Goal: Task Accomplishment & Management: Use online tool/utility

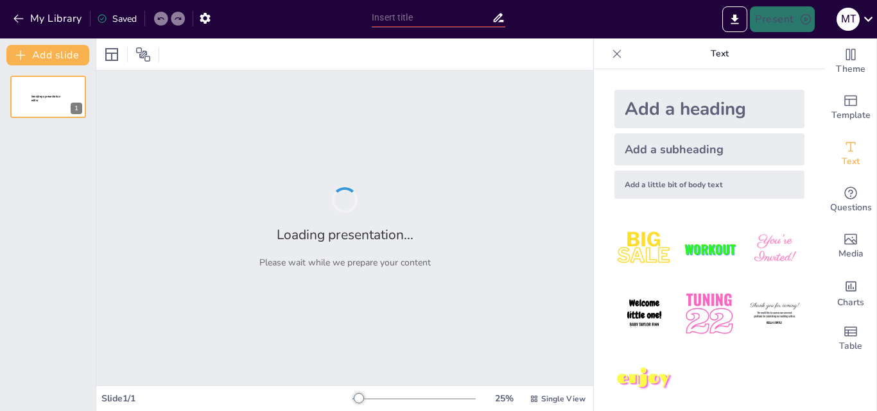
type input "Mechanisms of Multidrug Resistance in Foodborne Pathogens: A Comprehensive Revi…"
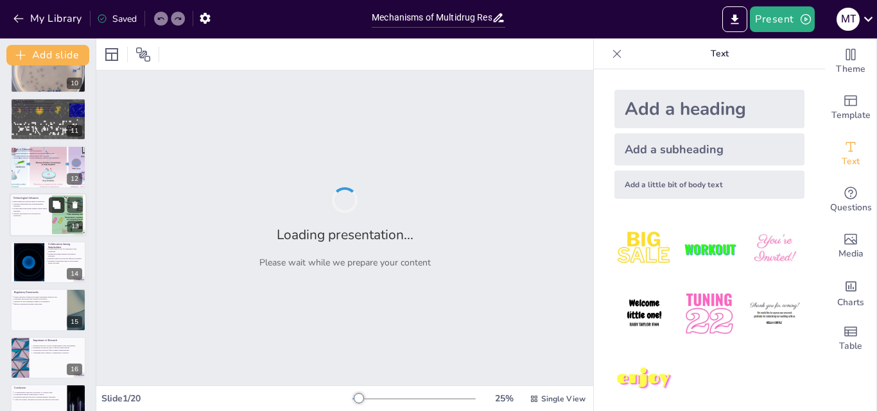
scroll to position [624, 0]
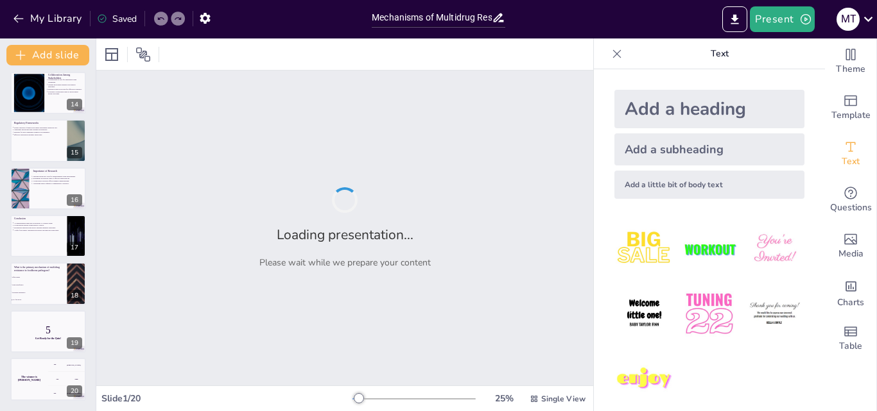
checkbox input "true"
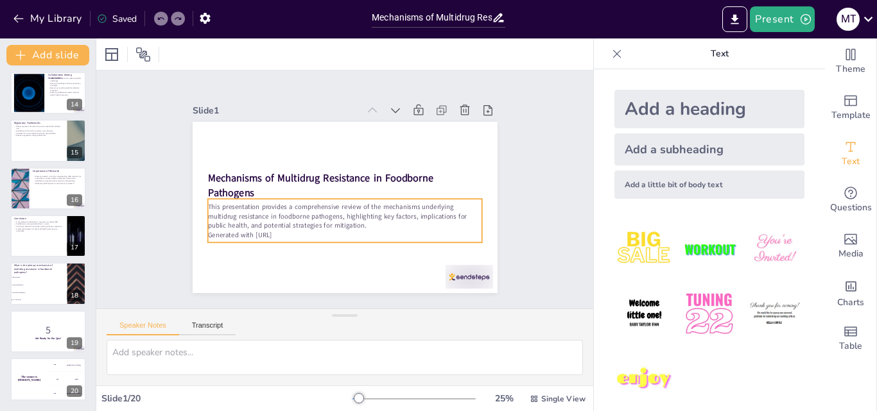
click at [288, 235] on p "Generated with [URL]" at bounding box center [339, 235] width 273 height 38
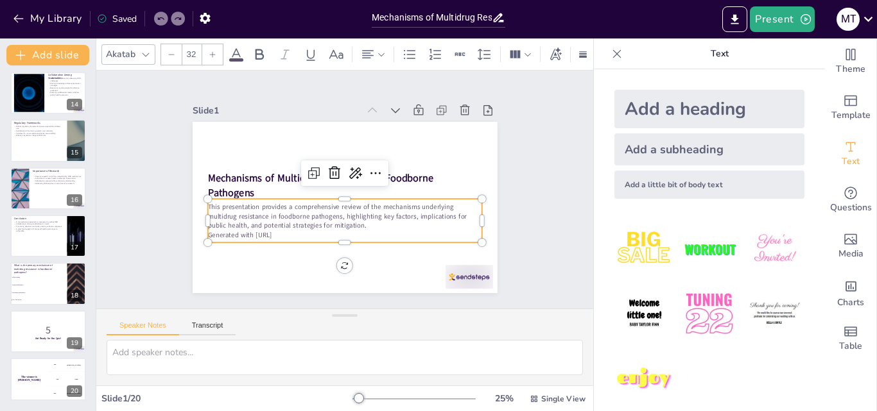
click at [537, 188] on div "Slide 1 Mechanisms of Multidrug Resistance in Foodborne Pathogens This presenta…" at bounding box center [344, 190] width 519 height 289
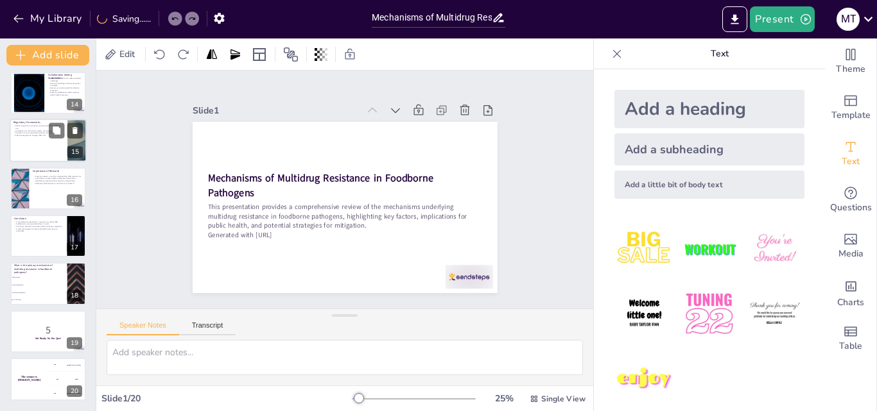
checkbox input "true"
click at [17, 148] on div at bounding box center [48, 141] width 77 height 44
type textarea "Establishing robust regulatory frameworks is essential for ensuring the respons…"
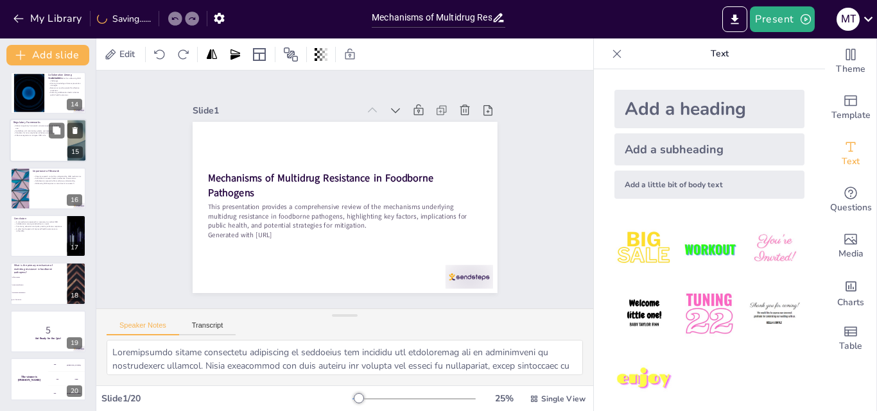
scroll to position [527, 0]
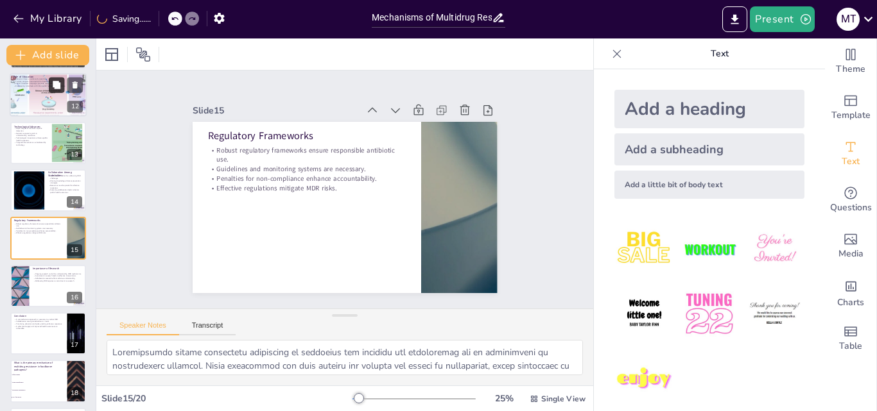
checkbox input "true"
click at [56, 90] on button at bounding box center [56, 85] width 15 height 15
type textarea "Education is a powerful tool for fostering a culture of prevention regarding mu…"
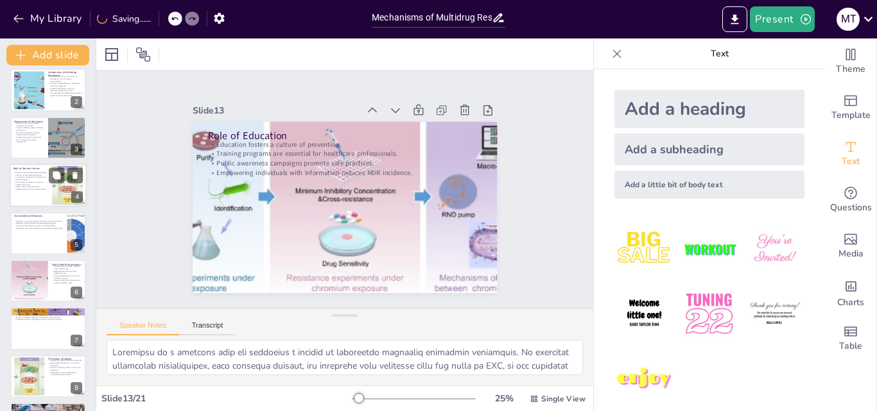
scroll to position [0, 0]
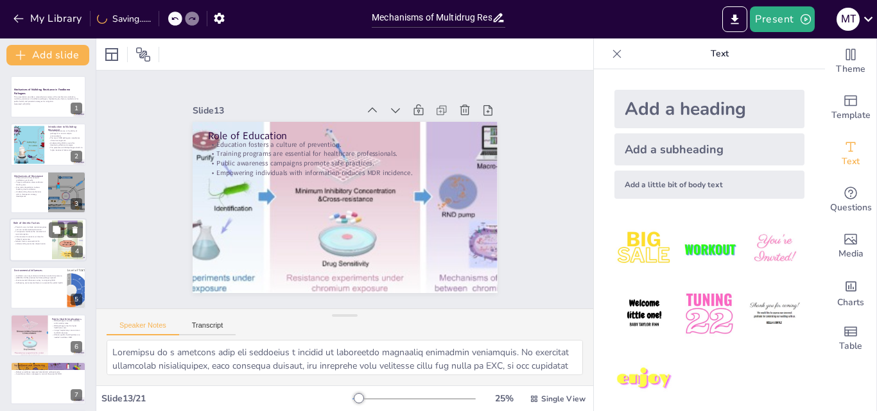
checkbox input "true"
click at [33, 148] on div at bounding box center [28, 145] width 77 height 39
type textarea "Multidrug resistance, often abbreviated as MDR, is a significant concern in [ME…"
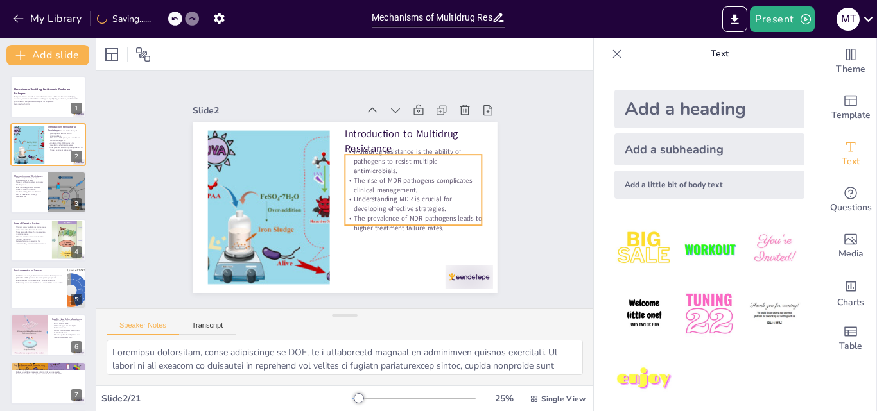
click at [379, 187] on p "The rise of MDR pathogens complicates clinical management." at bounding box center [412, 199] width 138 height 47
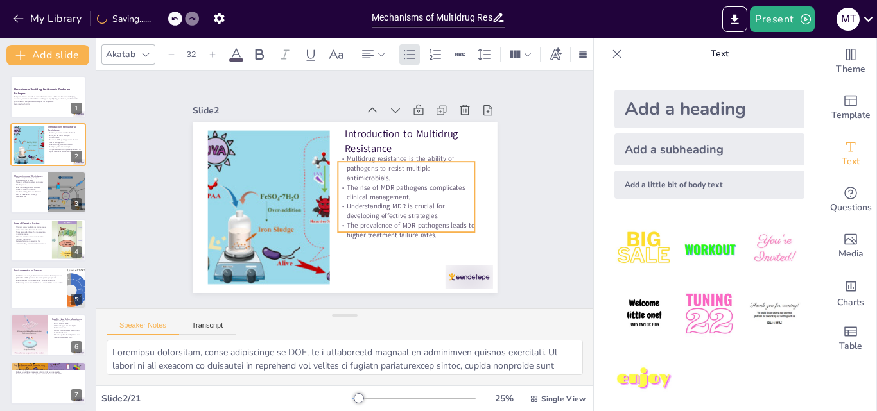
drag, startPoint x: 395, startPoint y: 174, endPoint x: 388, endPoint y: 181, distance: 10.0
click at [388, 182] on p "The rise of MDR pathogens complicates clinical management." at bounding box center [405, 198] width 139 height 33
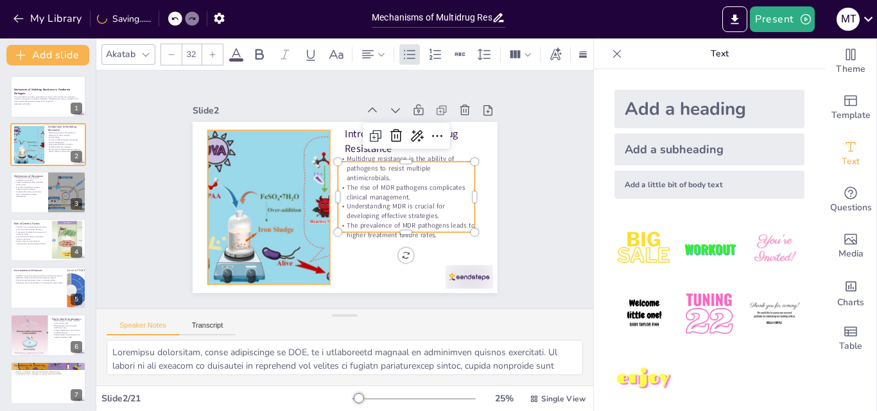
click at [245, 213] on div at bounding box center [266, 191] width 335 height 215
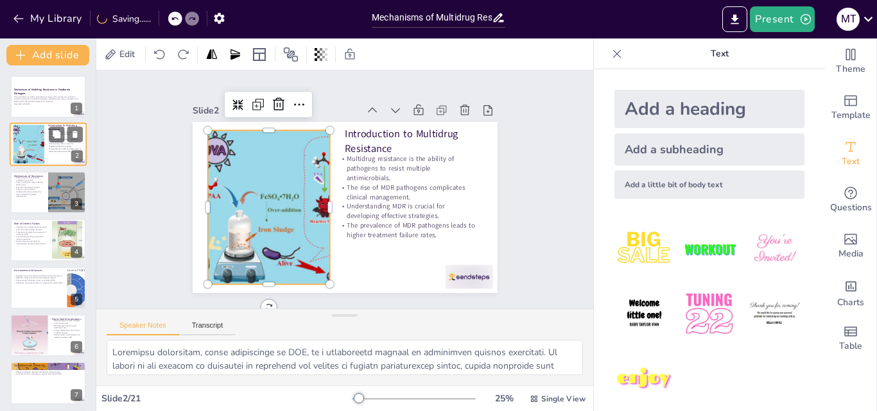
click at [32, 134] on div at bounding box center [29, 144] width 78 height 39
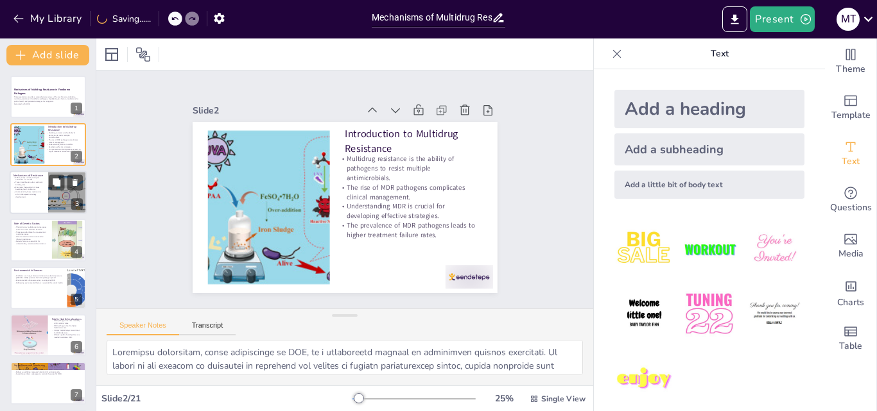
checkbox input "true"
click at [36, 202] on div at bounding box center [48, 193] width 77 height 44
type textarea "Efflux pumps are a significant mechanism by which foodborne pathogens develop m…"
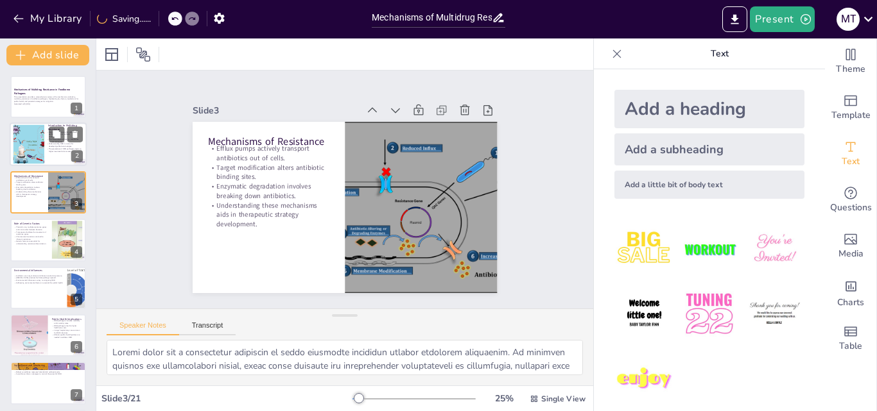
checkbox input "true"
click at [23, 126] on div at bounding box center [29, 144] width 78 height 39
type textarea "Multidrug resistance, often abbreviated as MDR, is a significant concern in [ME…"
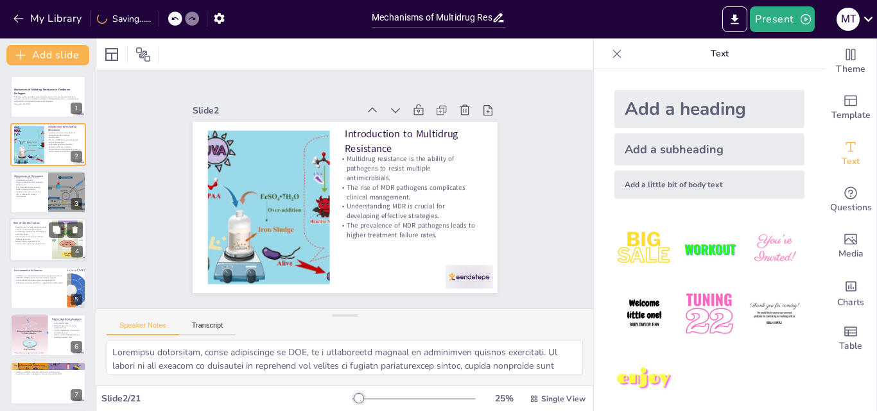
checkbox input "true"
click at [35, 241] on p "Genetic factors are essential for understanding resistance dissemination." at bounding box center [30, 243] width 35 height 4
type textarea "Plasmids are extrachromosomal DNA molecules that can carry multiple antibiotic …"
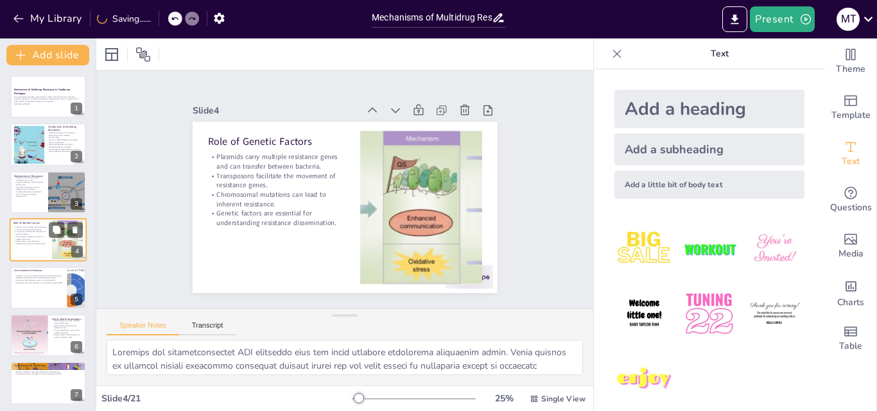
scroll to position [2, 0]
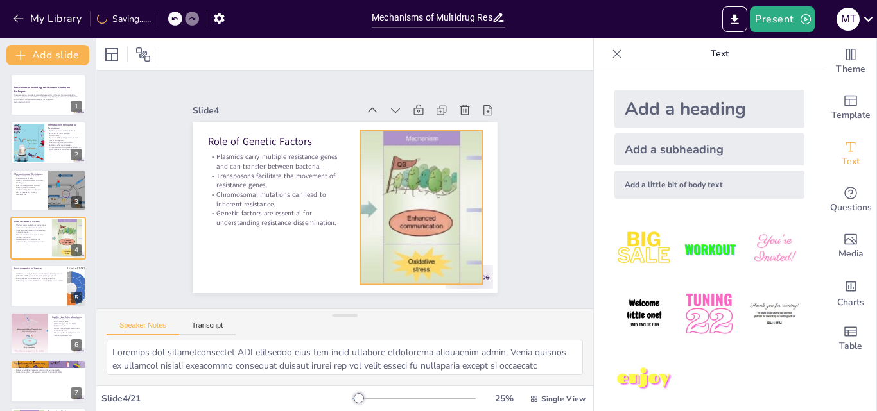
click at [423, 196] on div at bounding box center [418, 215] width 320 height 185
click at [517, 120] on div "Slide 1 Mechanisms of Multidrug Resistance in Foodborne Pathogens This presenta…" at bounding box center [345, 189] width 377 height 207
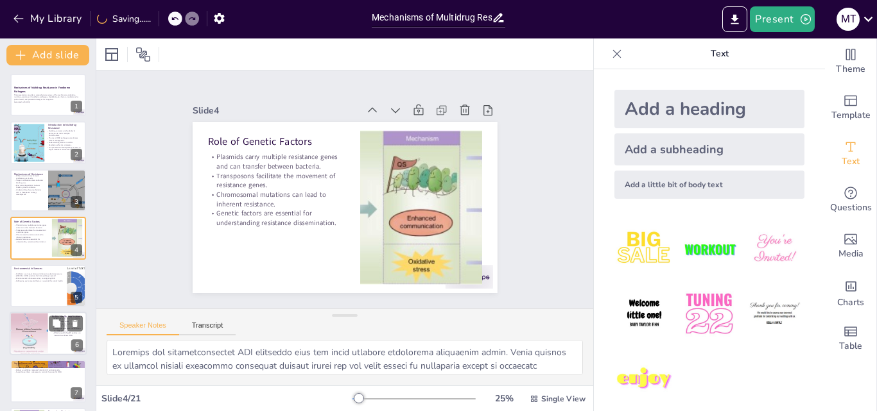
checkbox input "true"
click at [30, 335] on div at bounding box center [28, 334] width 117 height 44
type textarea "The emergence of multidrug-resistant pathogens is linked to increased morbidity…"
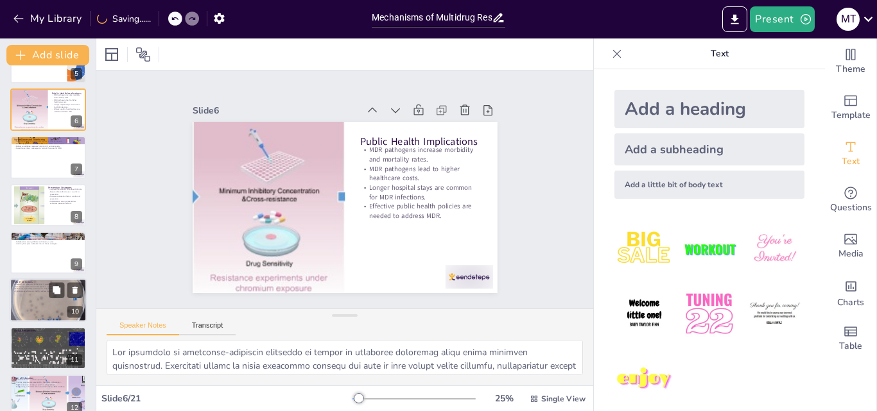
checkbox input "true"
click at [14, 286] on p "Developing novel antimicrobial agents is a priority." at bounding box center [47, 287] width 69 height 3
type textarea "Future research efforts must prioritize understanding the molecular mechanisms …"
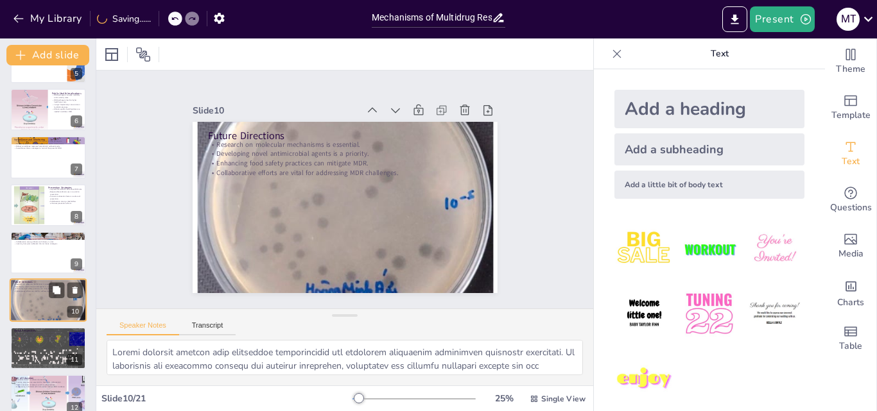
scroll to position [288, 0]
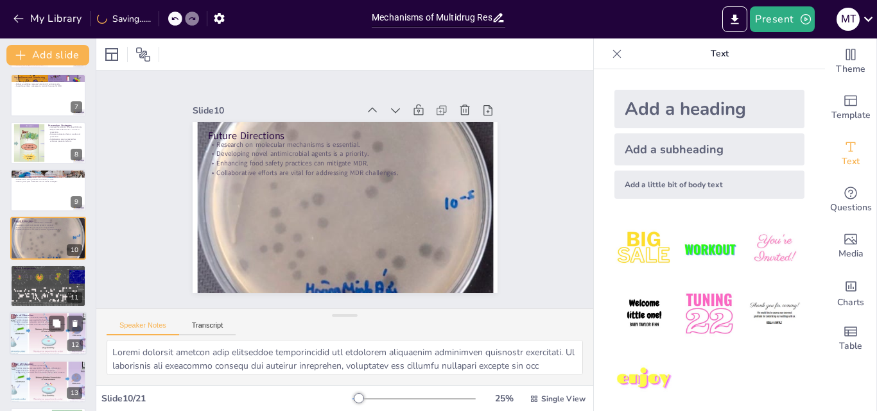
checkbox input "true"
click at [35, 343] on div at bounding box center [48, 334] width 117 height 44
type textarea "Education is a powerful tool for fostering a culture of prevention regarding mu…"
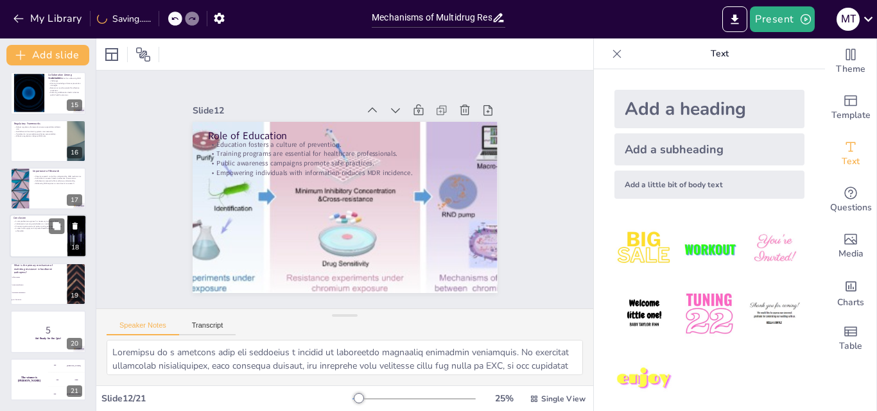
checkbox input "true"
click at [42, 243] on div at bounding box center [48, 237] width 77 height 44
type textarea "A comprehensive approach is essential for effectively combating multidrug resis…"
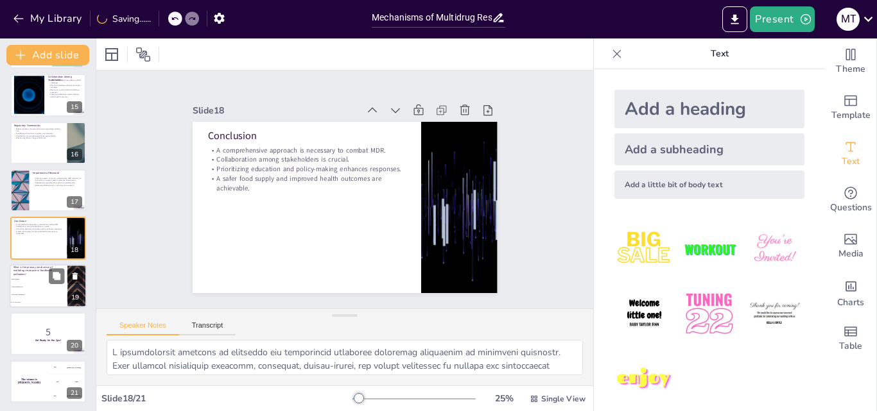
checkbox input "true"
click at [38, 297] on li "Enzymatic degradation" at bounding box center [39, 295] width 58 height 8
type textarea "The correct answer is "All of the above," as multiple mechanisms contribute to …"
checkbox input "true"
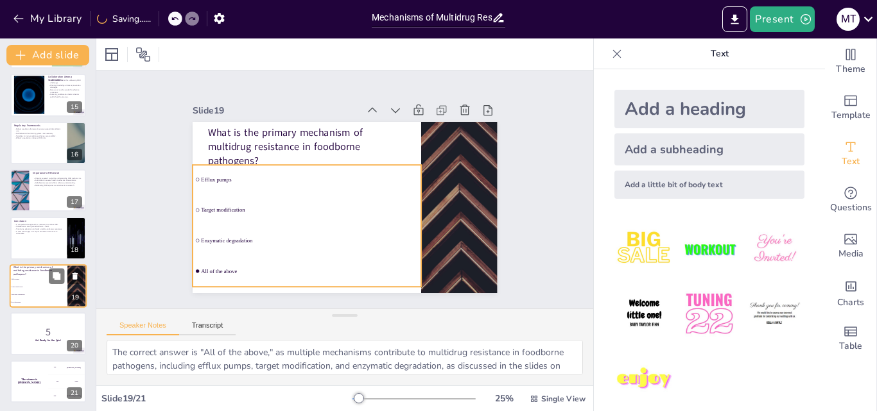
checkbox input "true"
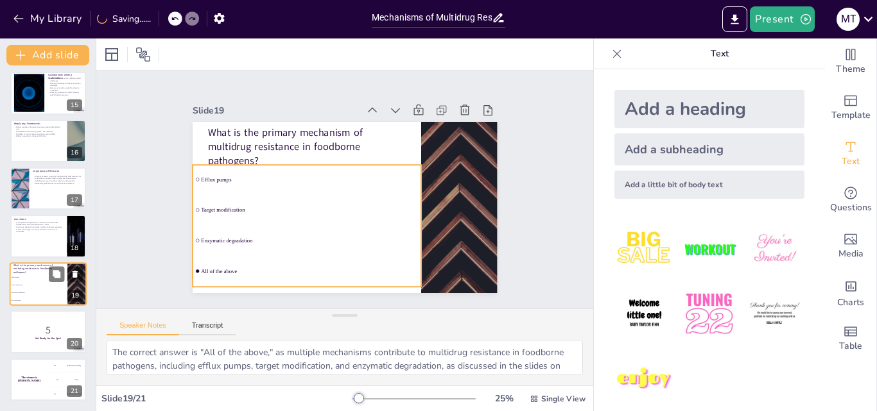
checkbox input "true"
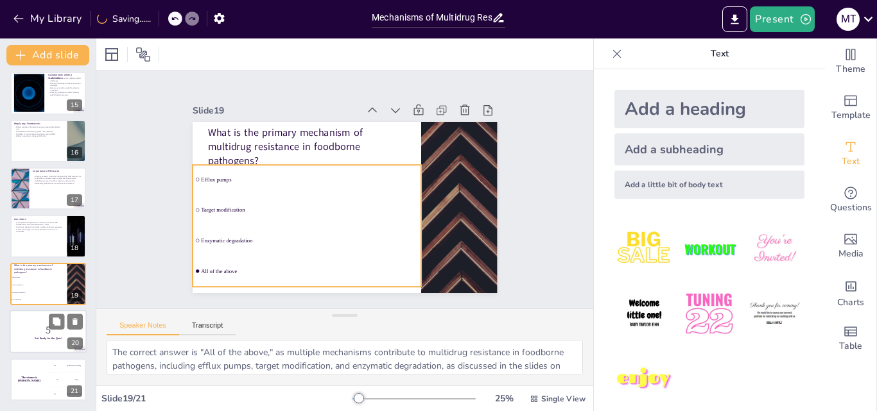
checkbox input "true"
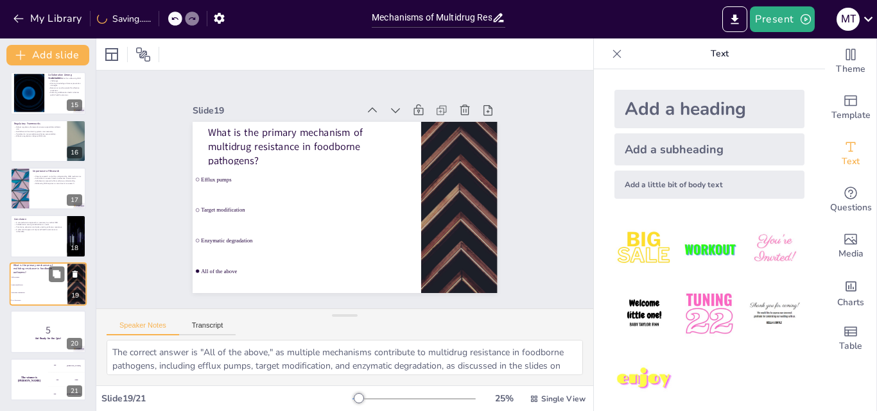
checkbox input "true"
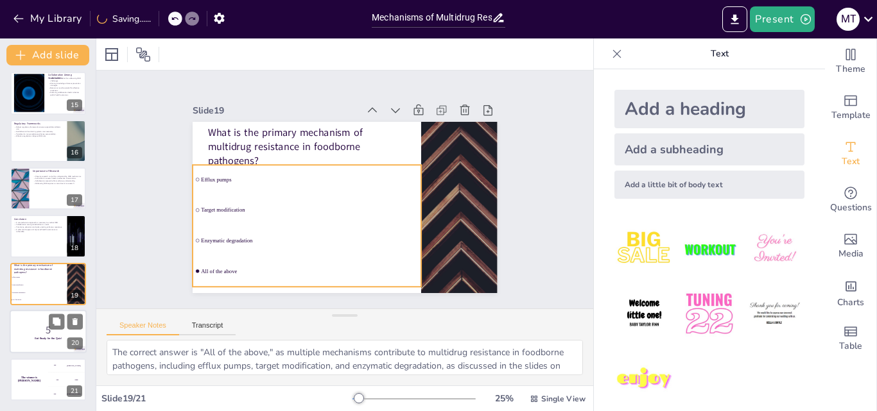
checkbox input "true"
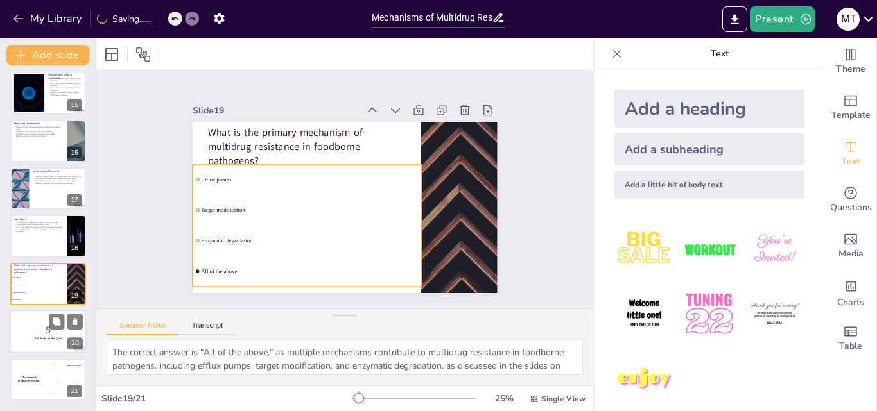
checkbox input "true"
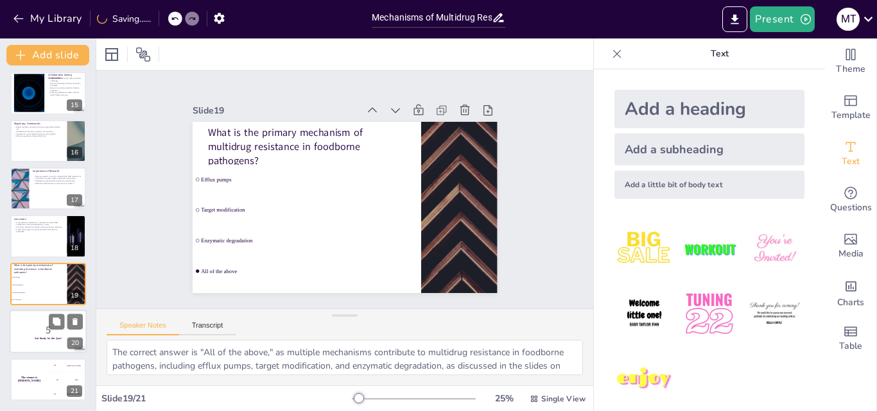
checkbox input "true"
click at [20, 329] on p "5" at bounding box center [47, 330] width 69 height 14
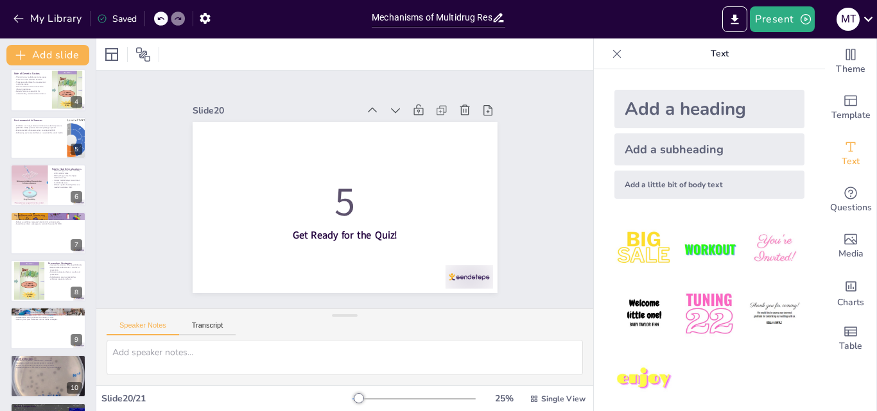
scroll to position [0, 0]
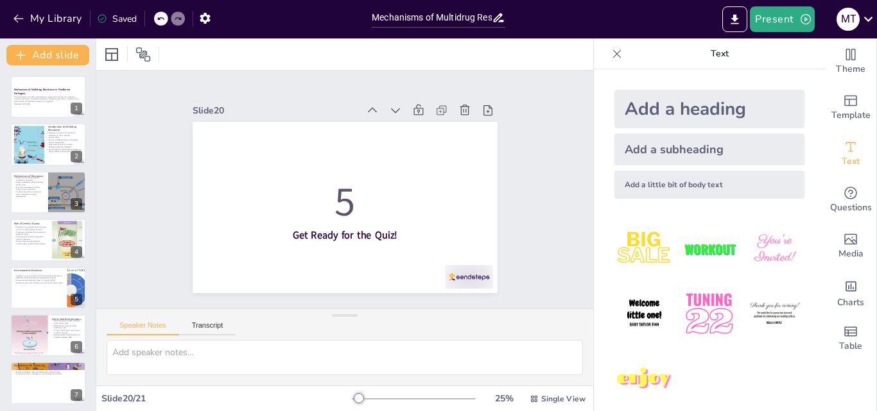
checkbox input "true"
click at [31, 126] on div at bounding box center [29, 144] width 78 height 39
type textarea "Multidrug resistance, often abbreviated as MDR, is a significant concern in [ME…"
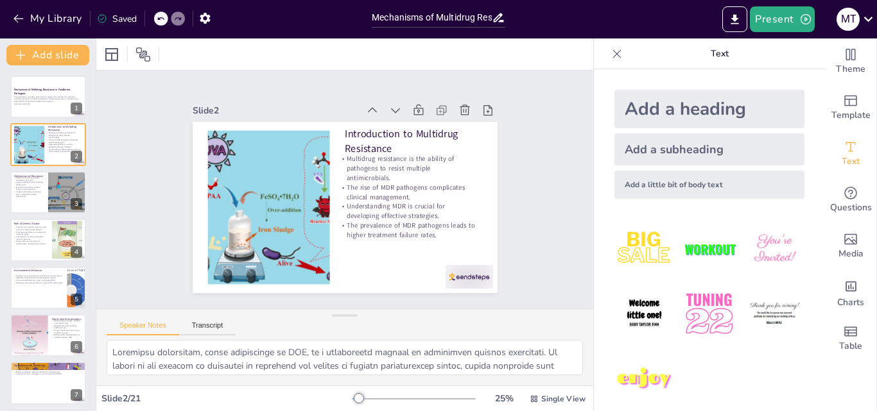
scroll to position [192, 0]
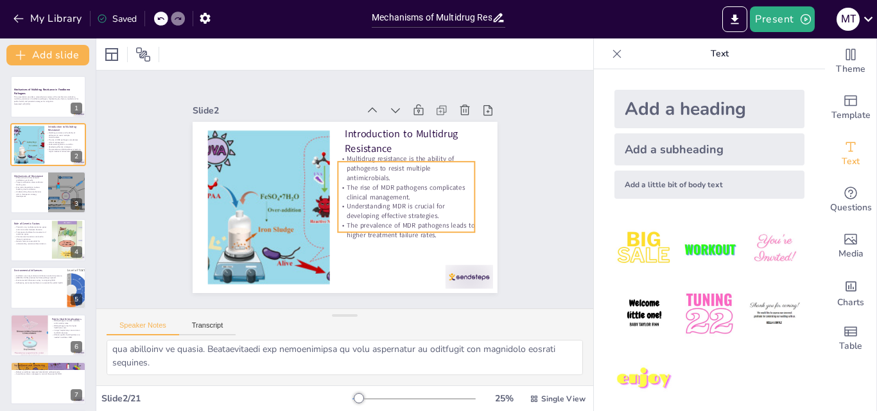
checkbox input "true"
